Goal: Find specific page/section

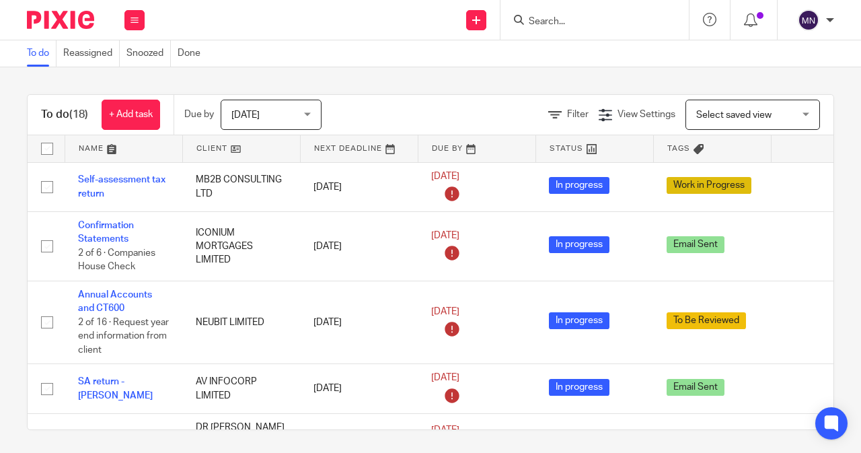
click at [584, 15] on form at bounding box center [599, 19] width 143 height 17
click at [564, 14] on form at bounding box center [599, 19] width 143 height 17
click at [567, 18] on input "Search" at bounding box center [588, 22] width 121 height 12
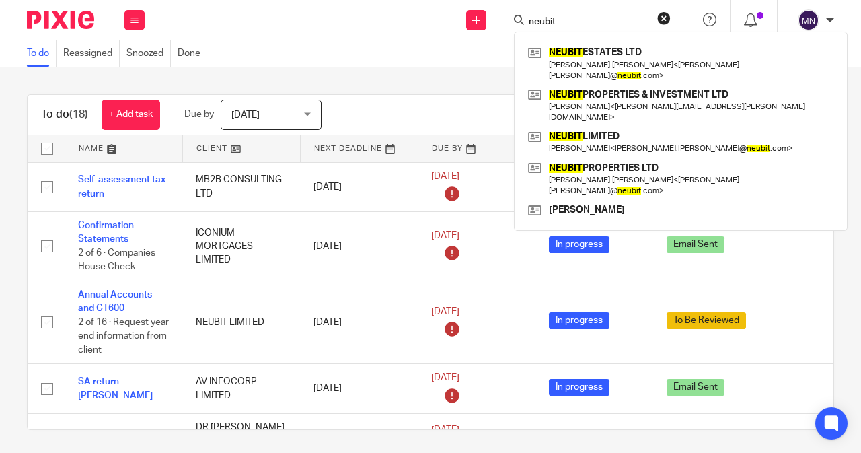
type input "neubit"
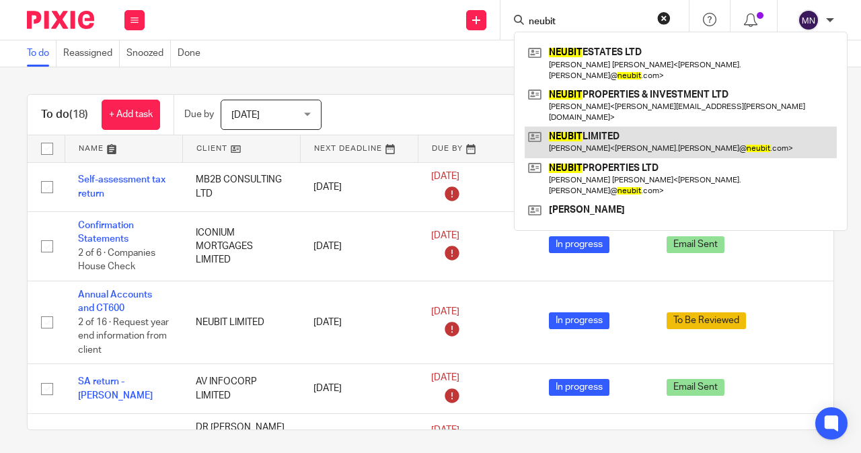
click at [590, 127] on link at bounding box center [681, 142] width 312 height 31
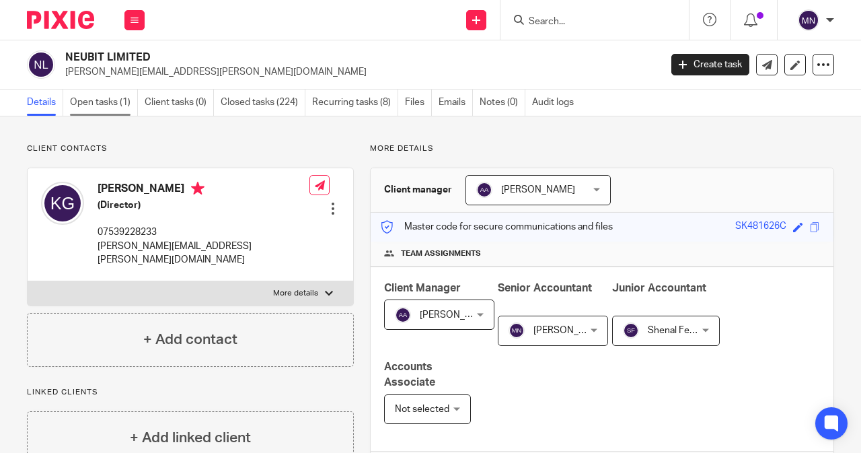
click at [82, 101] on link "Open tasks (1)" at bounding box center [104, 102] width 68 height 26
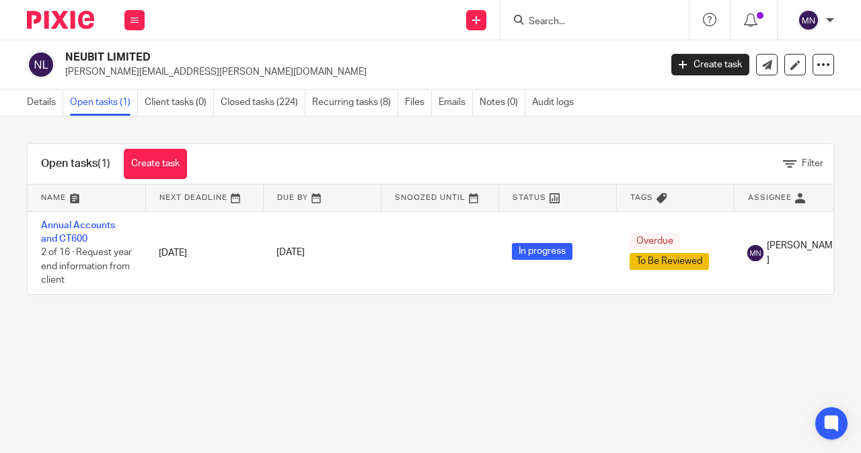
click at [542, 26] on input "Search" at bounding box center [588, 22] width 121 height 12
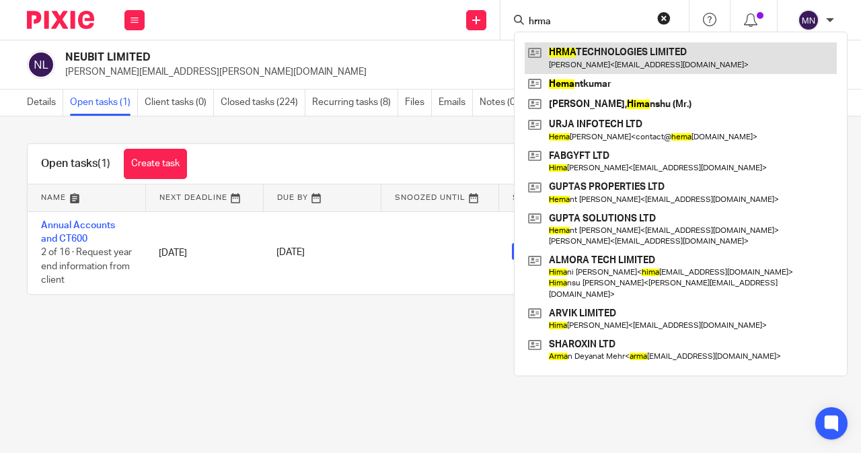
type input "hrma"
click at [604, 54] on link at bounding box center [681, 57] width 312 height 31
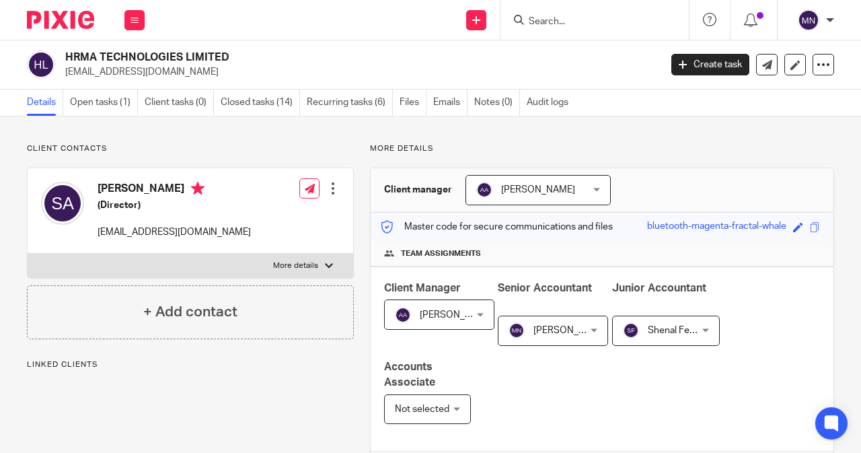
click at [79, 108] on link "Open tasks (1)" at bounding box center [104, 102] width 68 height 26
